Goal: Transaction & Acquisition: Subscribe to service/newsletter

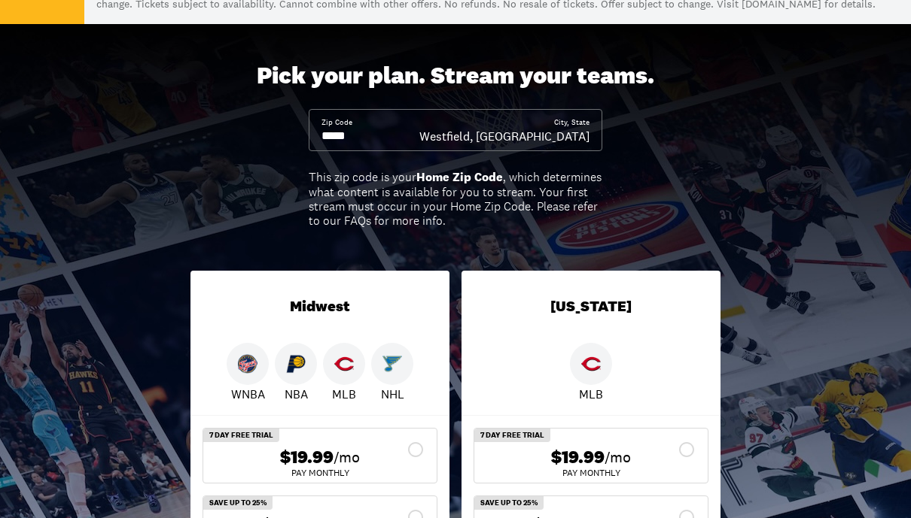
scroll to position [156, 0]
click at [424, 465] on div "$19.99 /mo" at bounding box center [319, 459] width 209 height 22
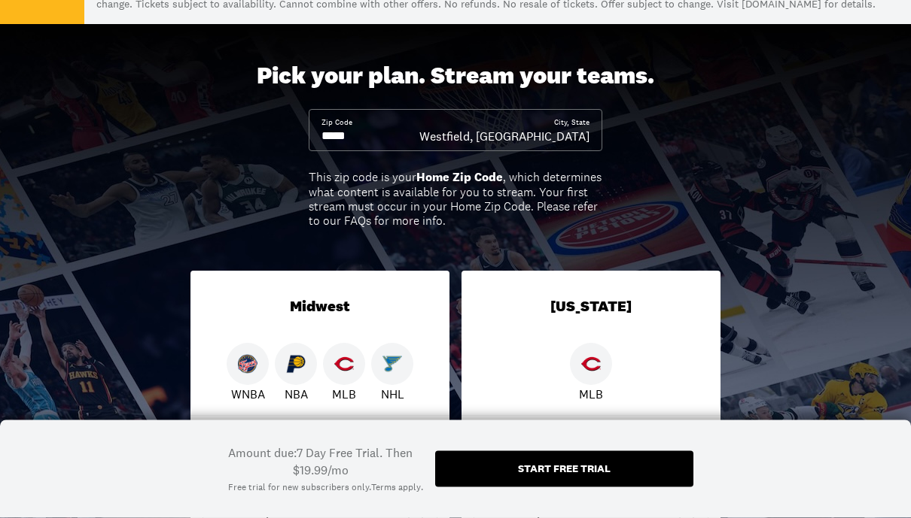
scroll to position [157, 0]
click at [560, 461] on div "Start free trial" at bounding box center [564, 470] width 258 height 36
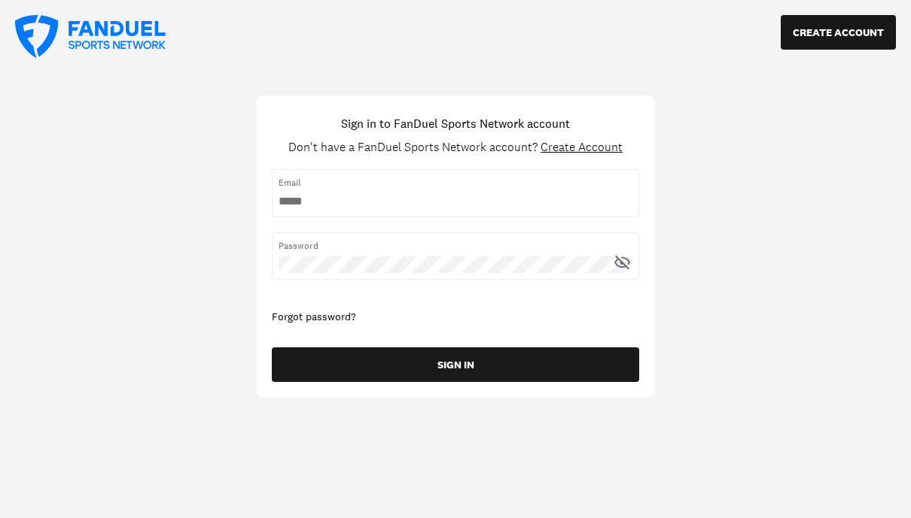
click at [409, 199] on input "username" at bounding box center [455, 201] width 354 height 17
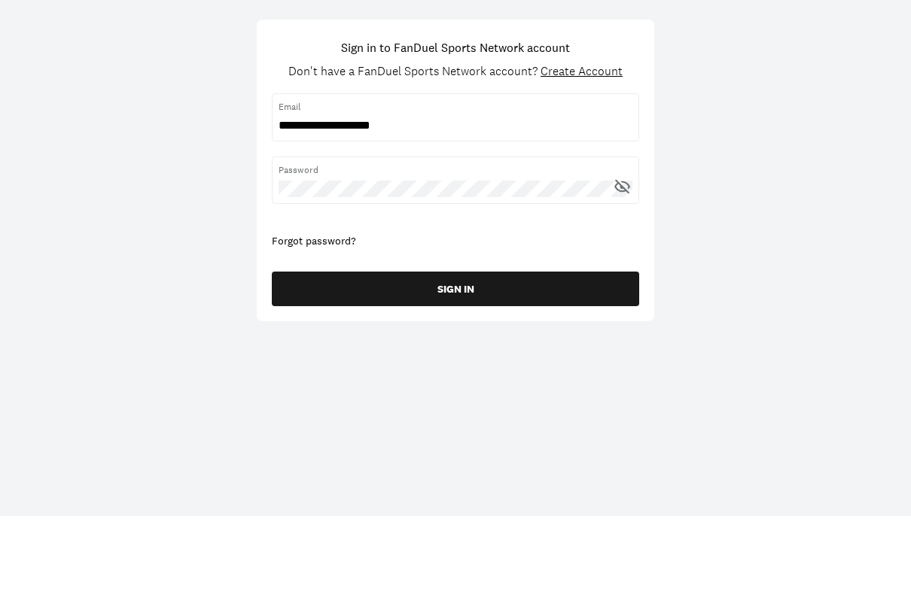
type input "**********"
click at [631, 253] on icon at bounding box center [622, 262] width 19 height 19
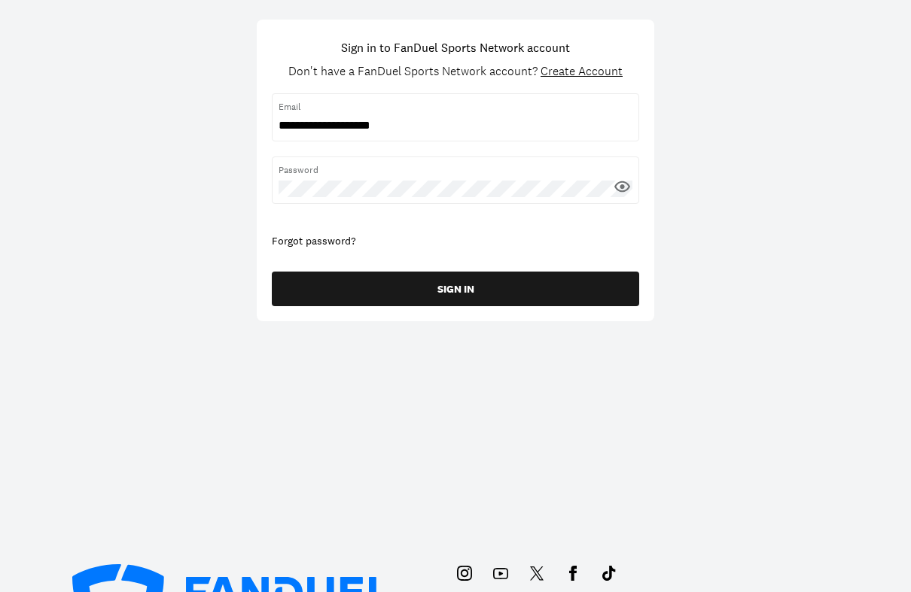
click at [479, 288] on button "SIGN IN" at bounding box center [455, 289] width 367 height 35
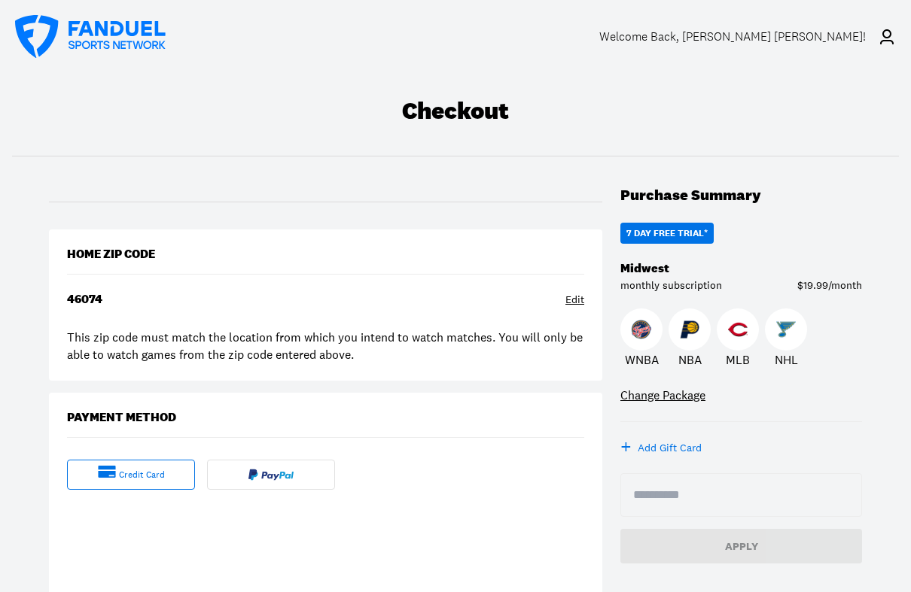
click at [677, 236] on div "7 DAY FREE TRIAL*" at bounding box center [666, 233] width 81 height 9
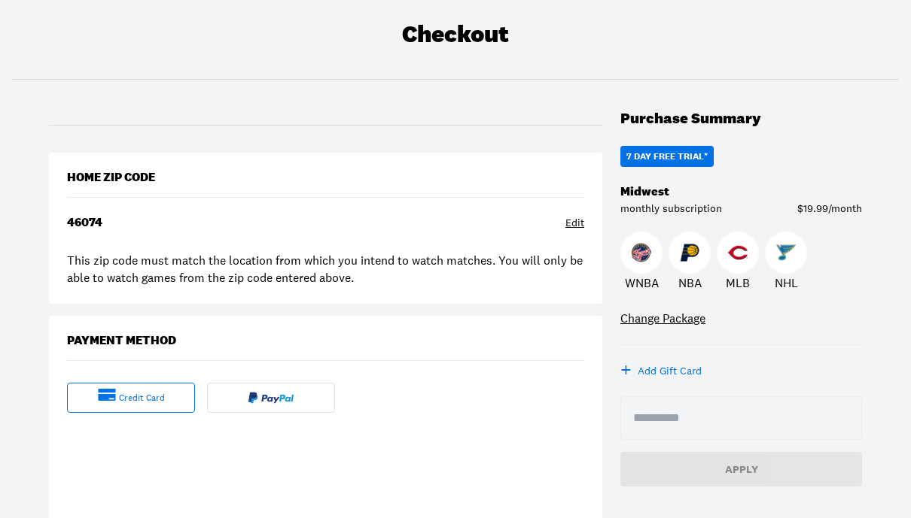
scroll to position [76, 0]
click at [669, 153] on div "7 DAY FREE TRIAL*" at bounding box center [666, 157] width 81 height 9
click at [682, 158] on div "7 DAY FREE TRIAL*" at bounding box center [666, 157] width 81 height 9
click at [671, 420] on input at bounding box center [741, 418] width 216 height 18
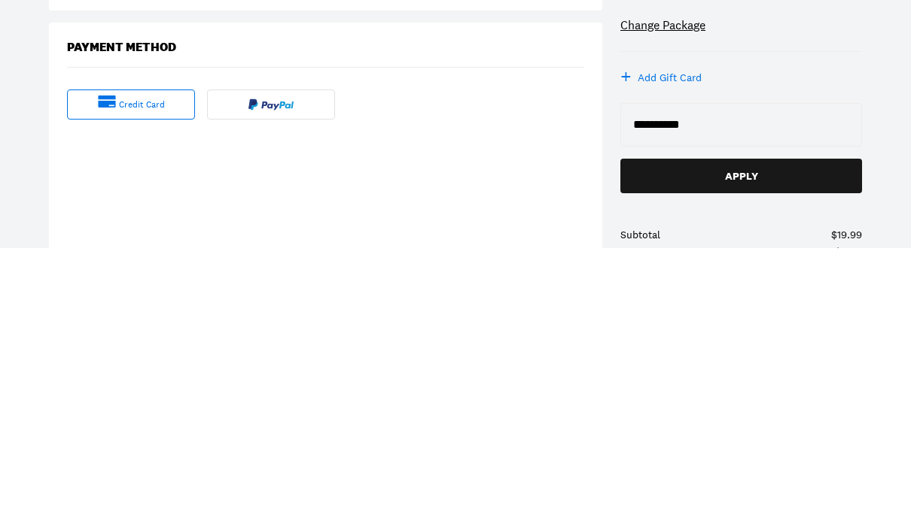
type input "**********"
click at [734, 441] on div "Apply" at bounding box center [740, 446] width 217 height 11
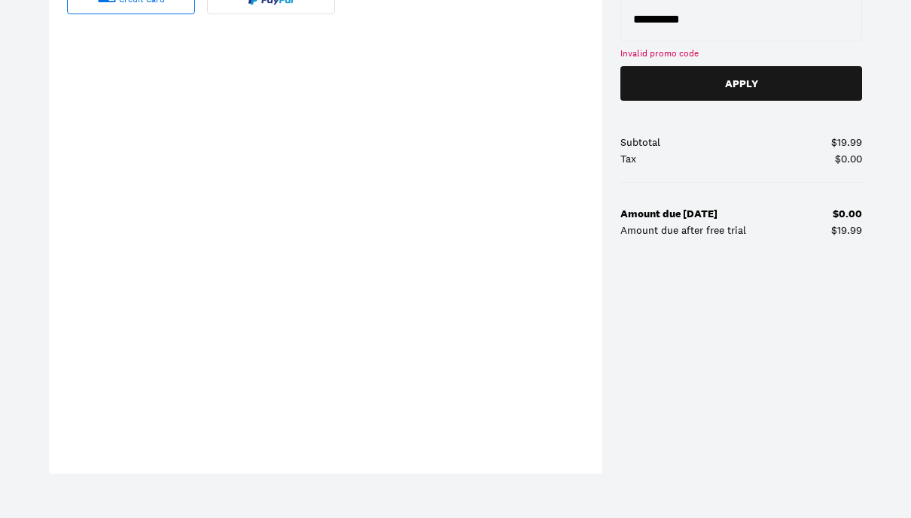
scroll to position [475, 0]
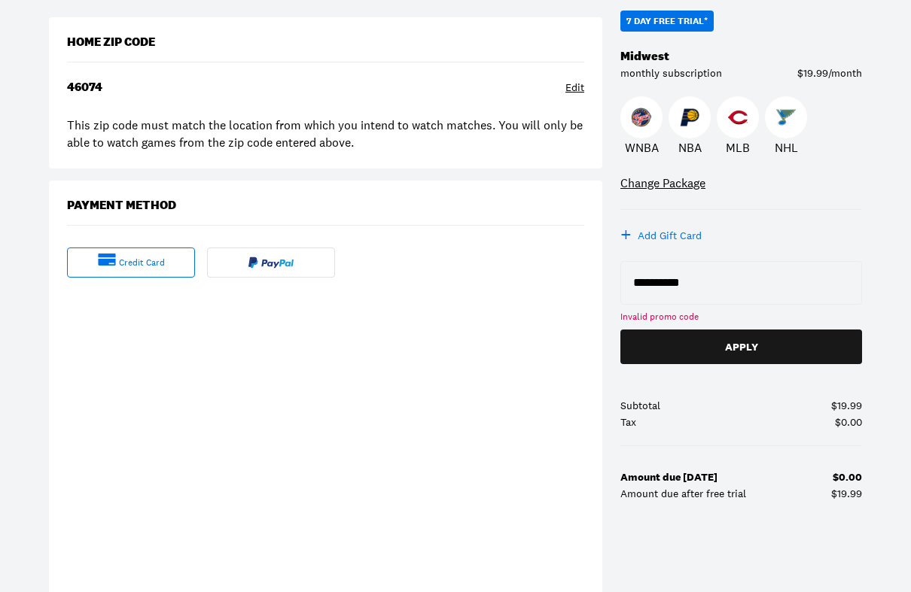
click at [776, 346] on div "Apply" at bounding box center [740, 347] width 217 height 11
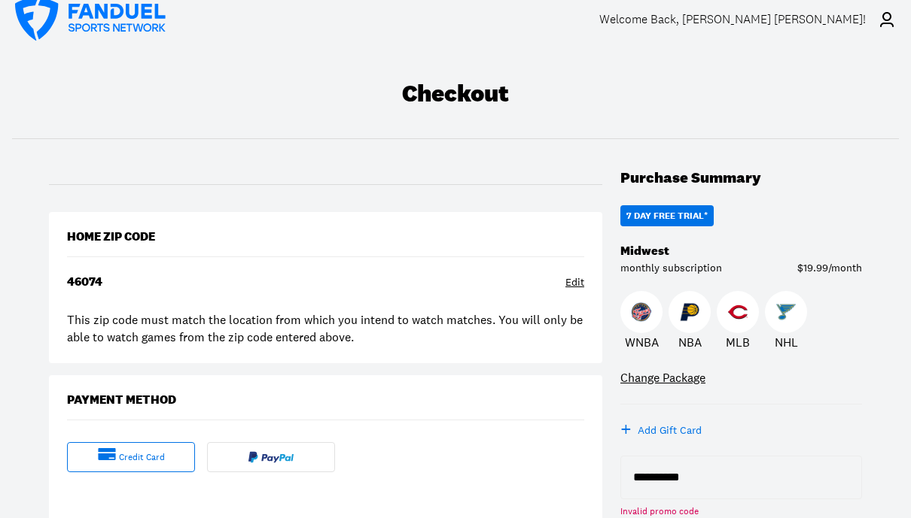
scroll to position [0, 0]
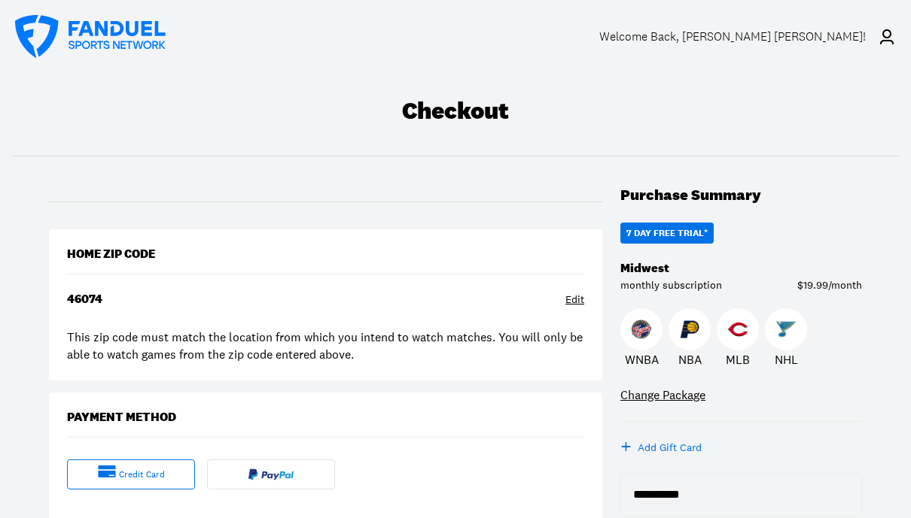
click at [844, 41] on div "Welcome Back , [PERSON_NAME] [PERSON_NAME]!" at bounding box center [732, 36] width 266 height 14
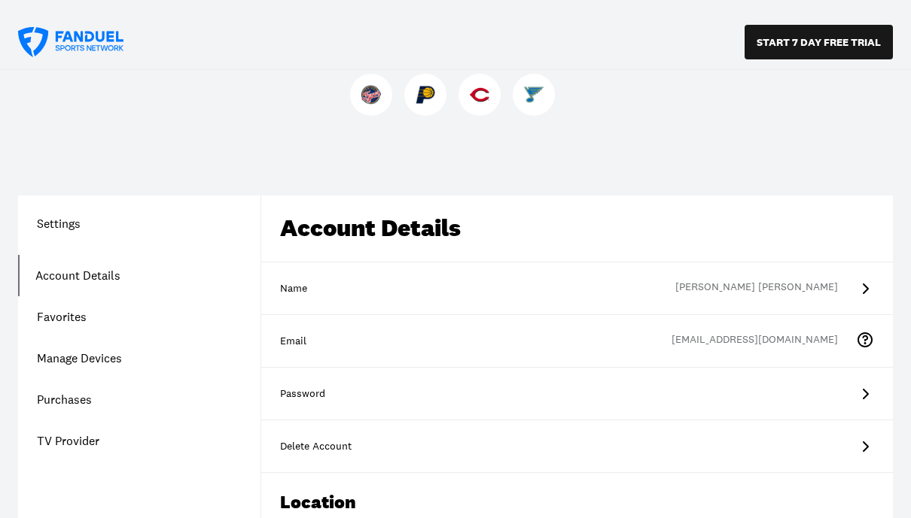
click at [825, 44] on button "START 7 DAY FREE TRIAL" at bounding box center [818, 42] width 148 height 35
